Goal: Transaction & Acquisition: Subscribe to service/newsletter

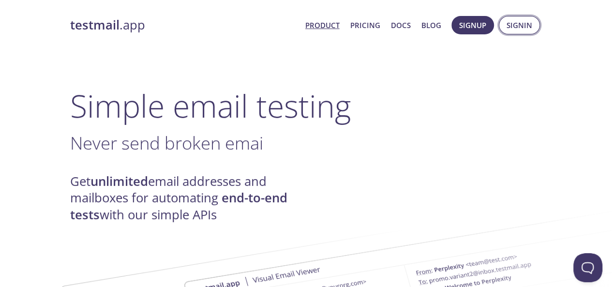
click at [530, 30] on span "Signin" at bounding box center [519, 25] width 26 height 13
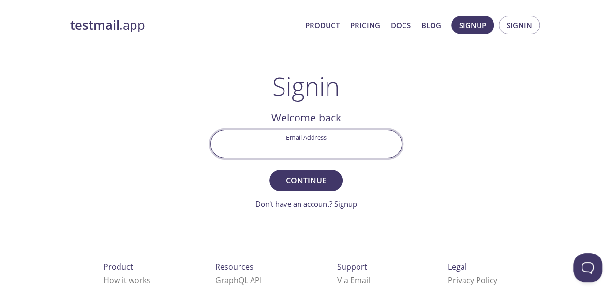
click at [365, 145] on input "Email Address" at bounding box center [306, 144] width 191 height 28
paste input "t6628041"
click at [365, 145] on input "t6628041" at bounding box center [306, 144] width 191 height 28
type input "[EMAIL_ADDRESS][DOMAIN_NAME]"
click at [269, 170] on button "Continue" at bounding box center [305, 180] width 73 height 21
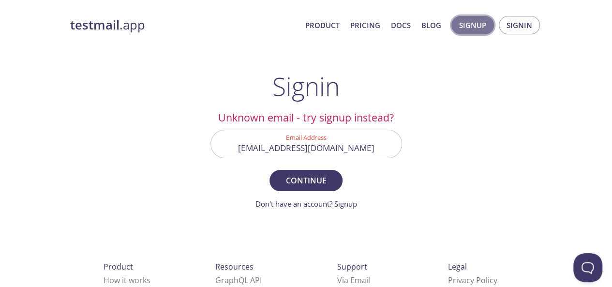
click at [461, 27] on span "Signup" at bounding box center [472, 25] width 27 height 13
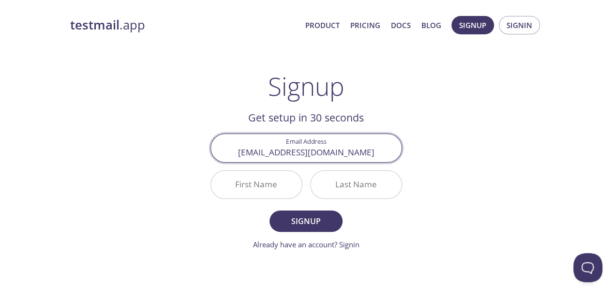
type input "[EMAIL_ADDRESS][DOMAIN_NAME]"
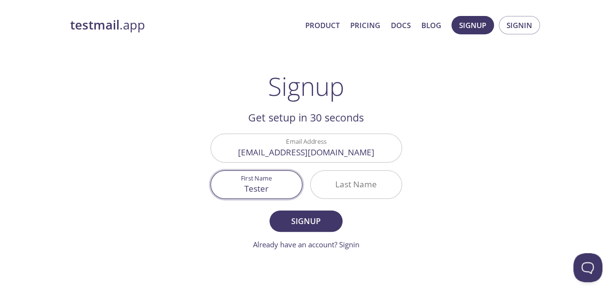
type input "Tester"
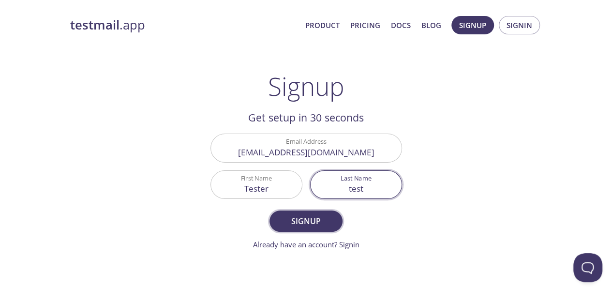
type input "test"
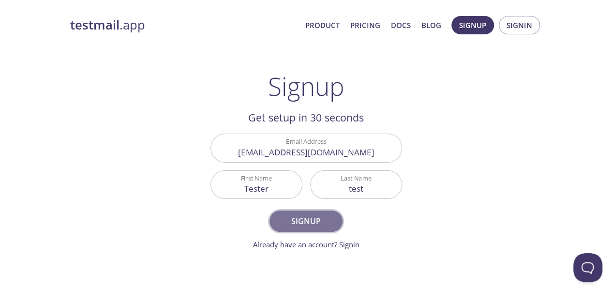
click at [298, 221] on span "Signup" at bounding box center [305, 221] width 51 height 14
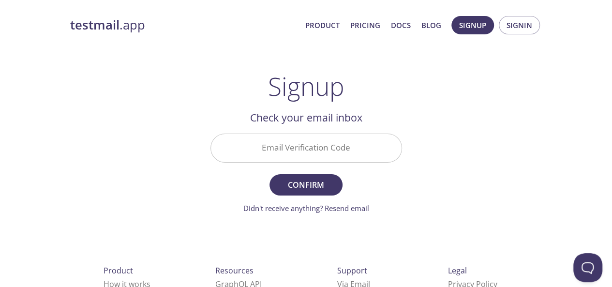
click at [297, 166] on form "Email Verification Code Confirm Didn't receive anything? Resend email" at bounding box center [306, 173] width 192 height 80
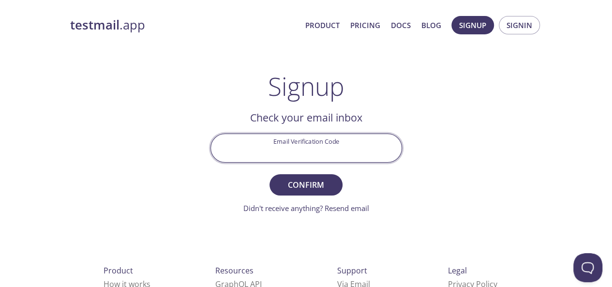
click at [310, 156] on input "Email Verification Code" at bounding box center [306, 148] width 191 height 28
paste input "6MQNZUL"
type input "6MQNZUL"
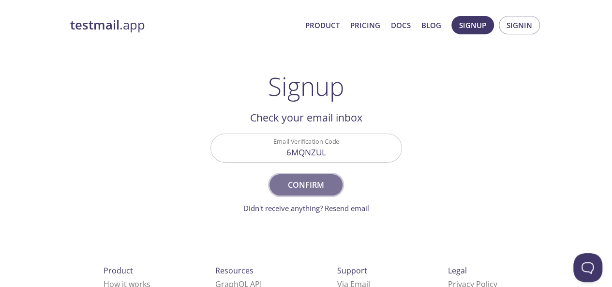
click at [330, 184] on span "Confirm" at bounding box center [305, 185] width 51 height 14
